Goal: Transaction & Acquisition: Purchase product/service

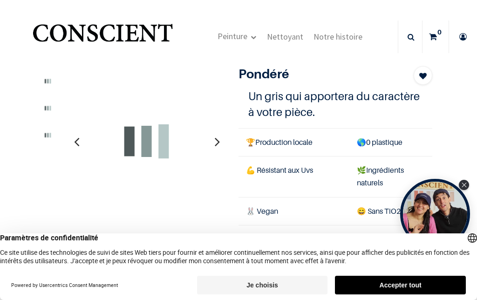
click at [415, 282] on button "Accepter tout" at bounding box center [400, 285] width 131 height 19
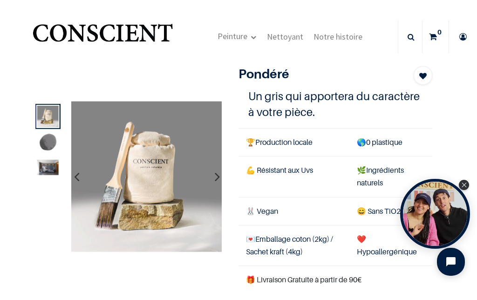
click at [214, 182] on button "button" at bounding box center [217, 176] width 14 height 34
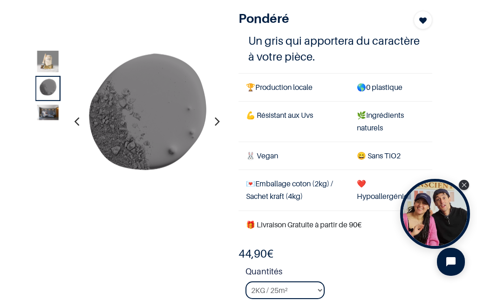
scroll to position [80, 0]
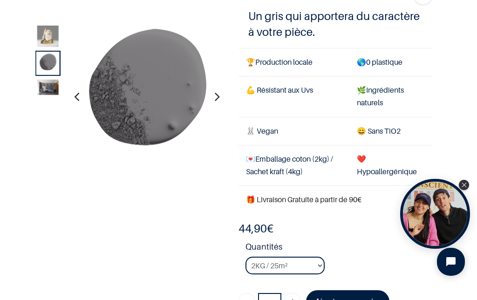
scroll to position [45, 0]
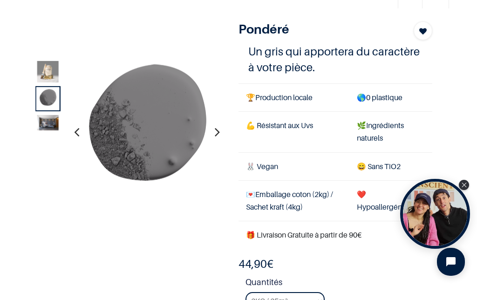
click at [216, 130] on icon "button" at bounding box center [217, 131] width 5 height 25
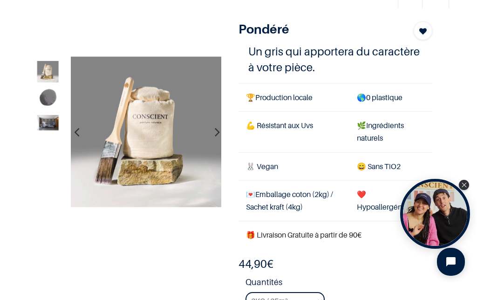
scroll to position [70, 0]
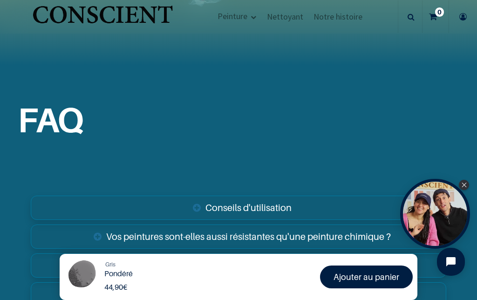
scroll to position [1309, 0]
